Goal: Contribute content: Contribute content

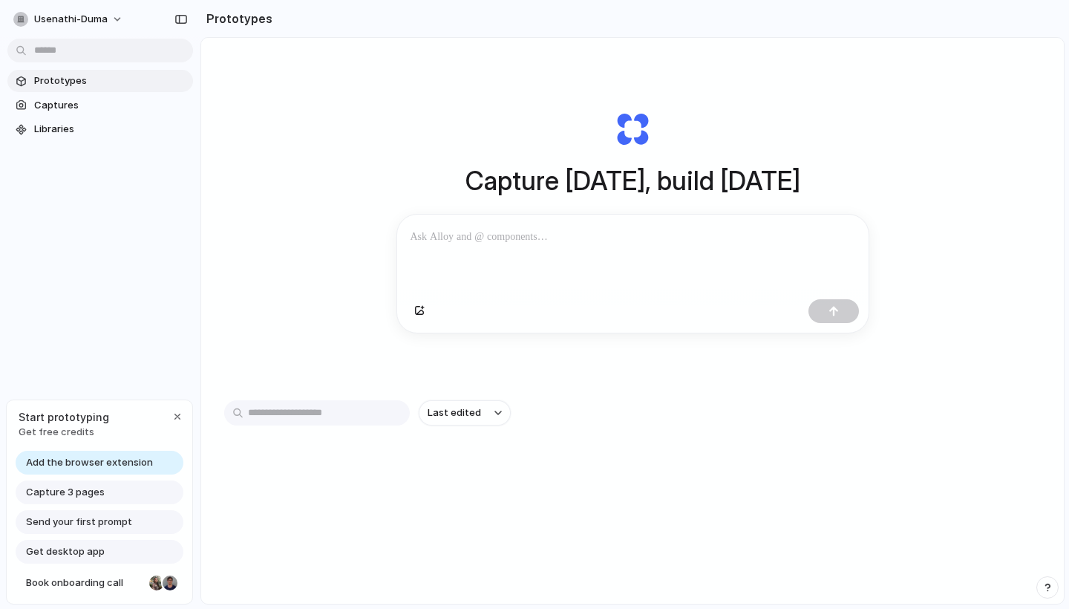
click at [572, 235] on p at bounding box center [632, 237] width 445 height 18
type input "*"
click at [627, 242] on p "**********" at bounding box center [632, 237] width 445 height 18
